Goal: Transaction & Acquisition: Register for event/course

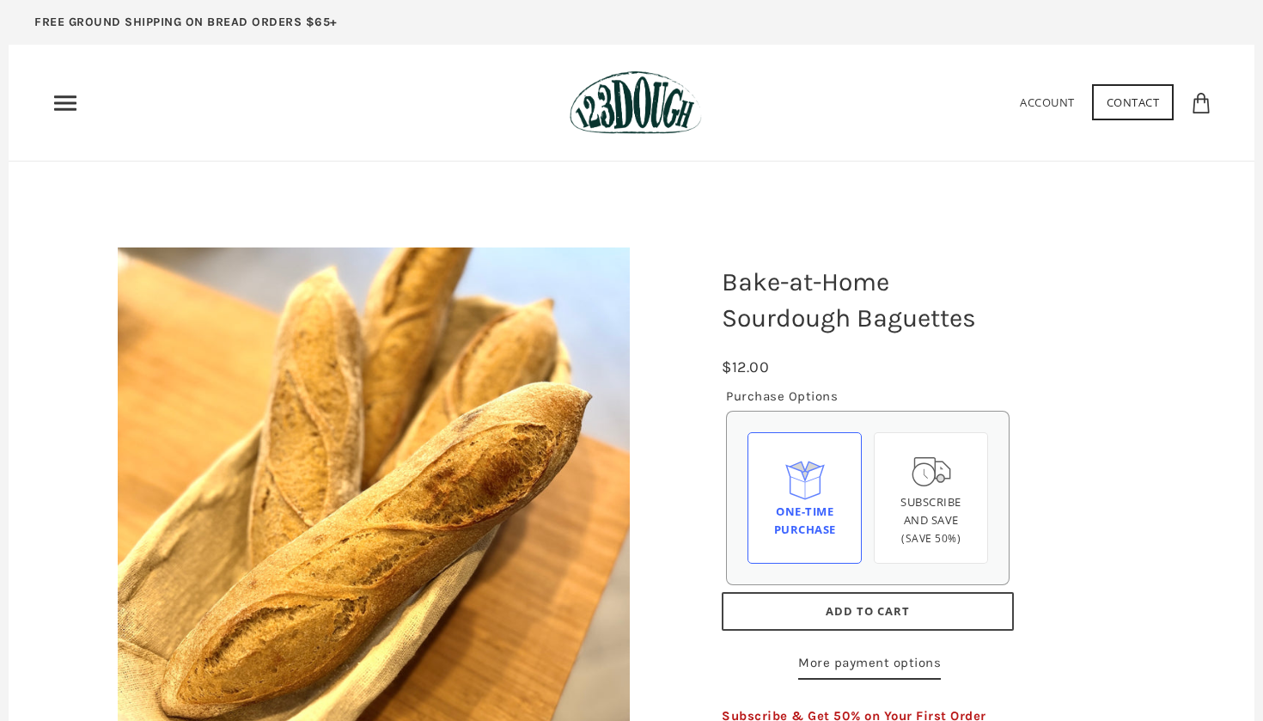
click at [64, 101] on icon "Primary" at bounding box center [65, 102] width 27 height 27
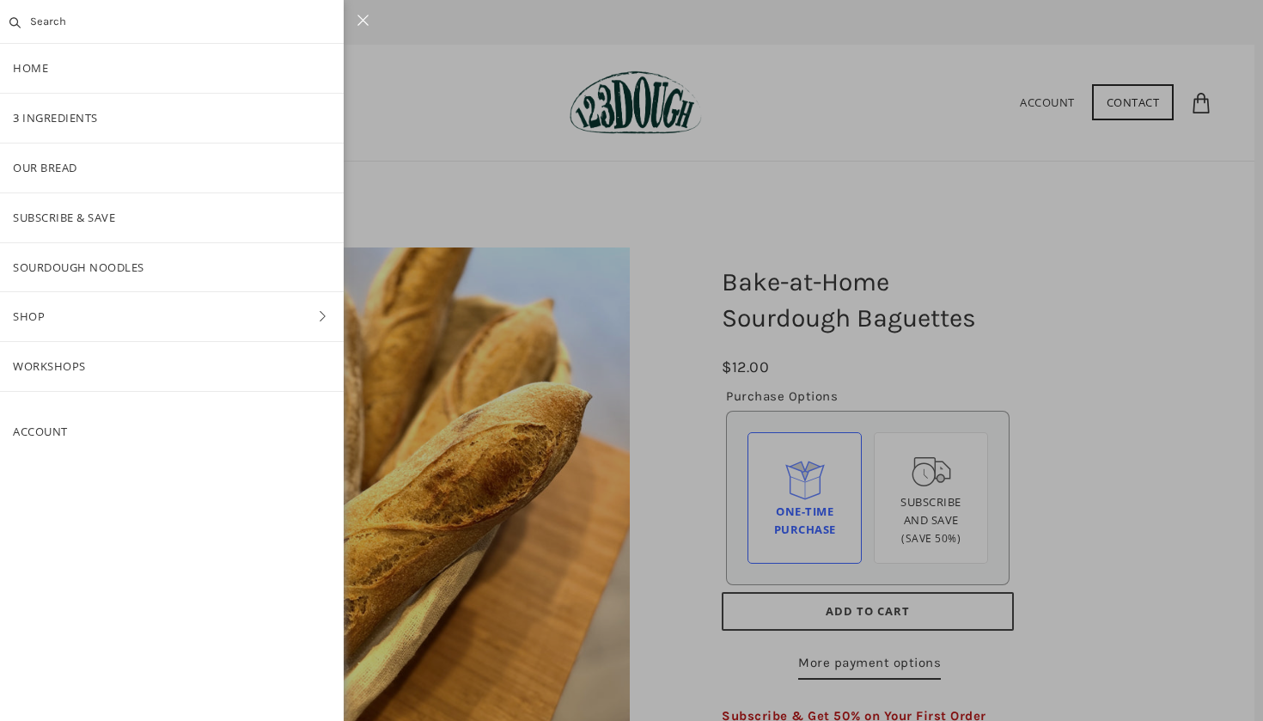
click at [58, 351] on link "Workshops" at bounding box center [172, 366] width 344 height 49
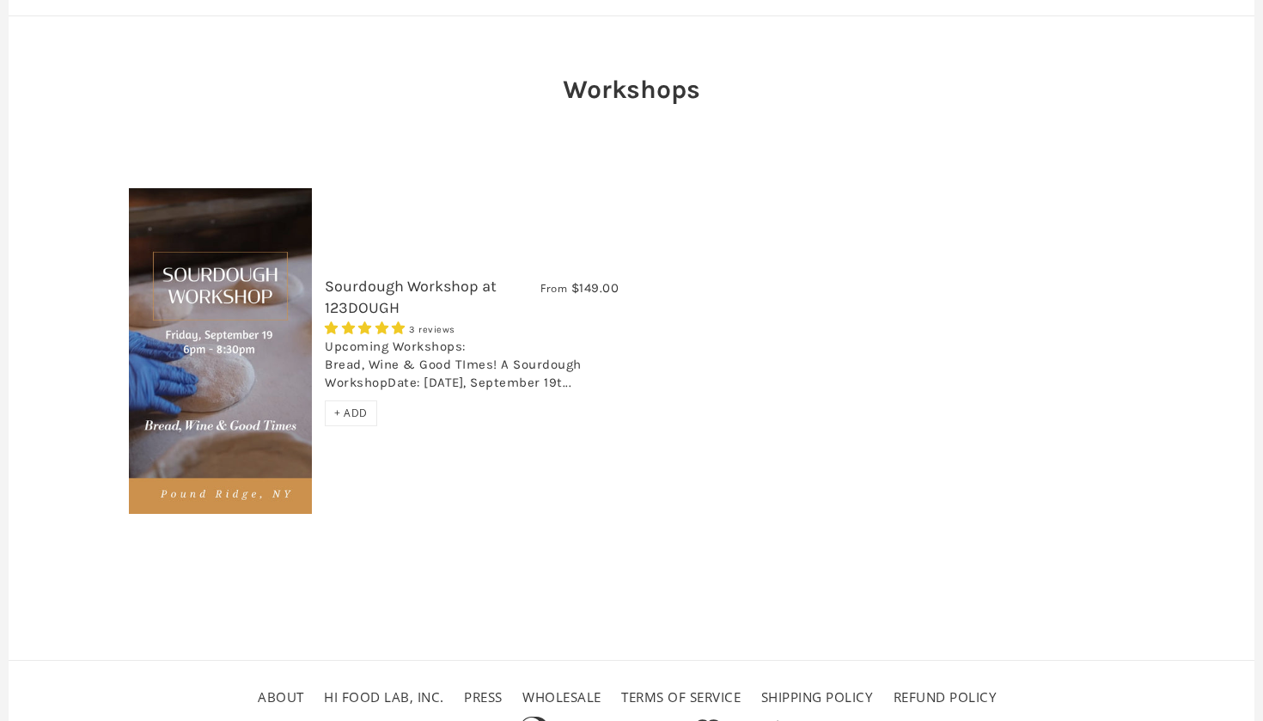
scroll to position [143, 0]
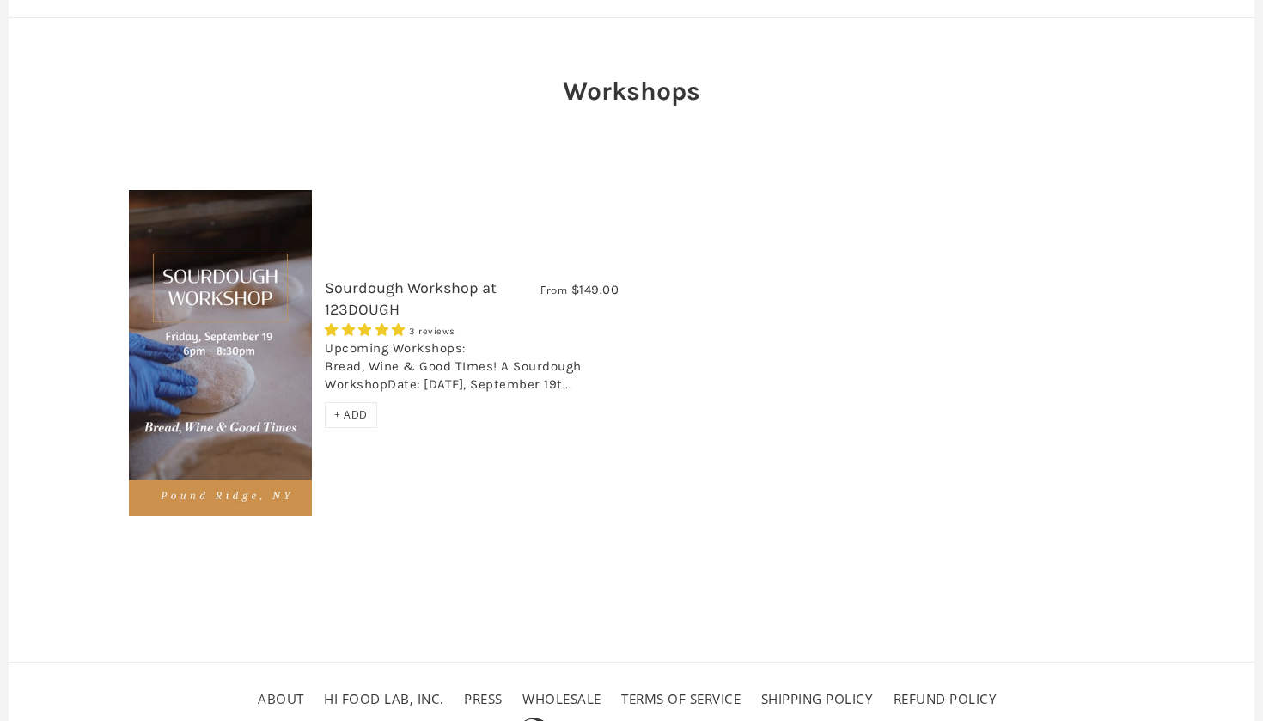
click at [275, 352] on img at bounding box center [220, 353] width 183 height 326
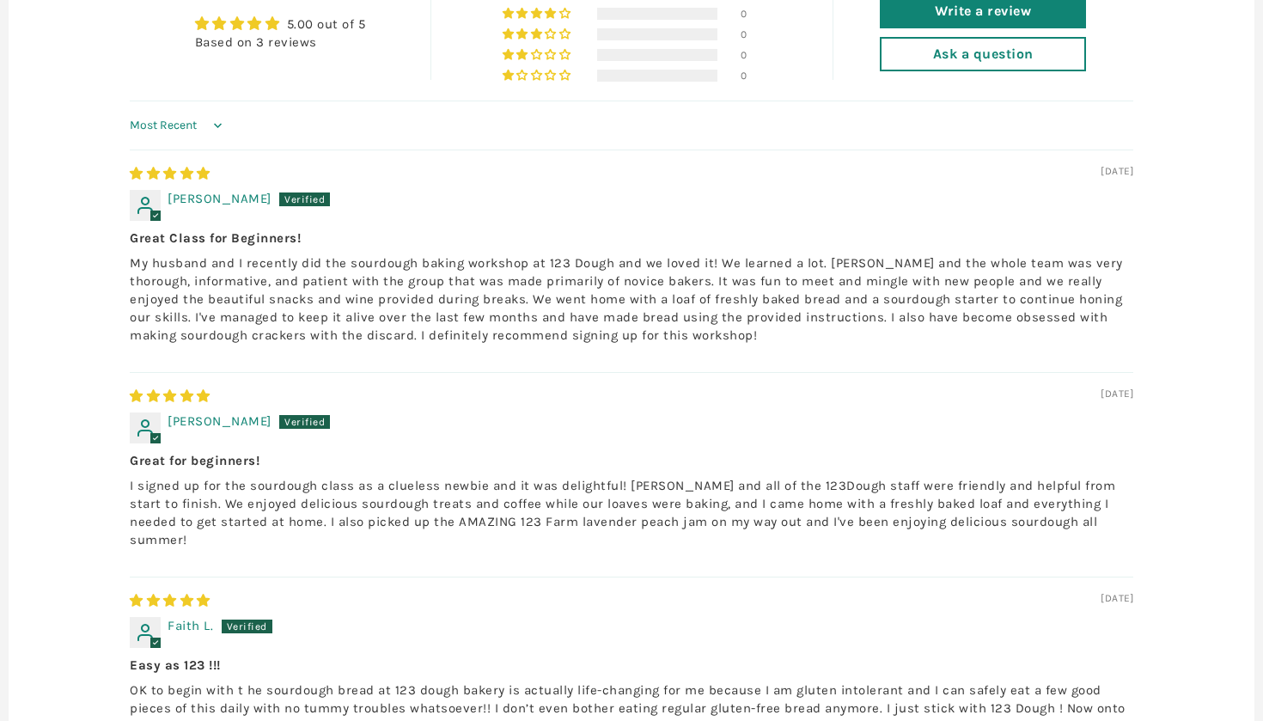
scroll to position [1898, 0]
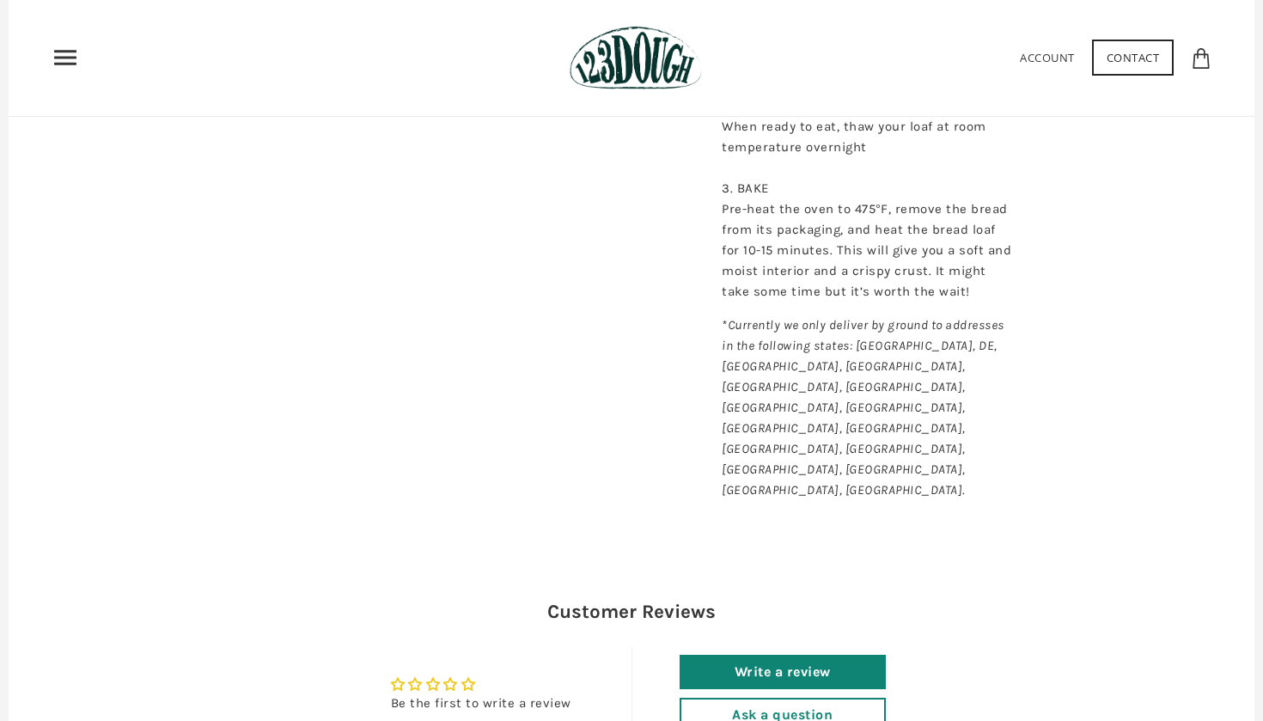
scroll to position [1191, 0]
